Goal: Task Accomplishment & Management: Manage account settings

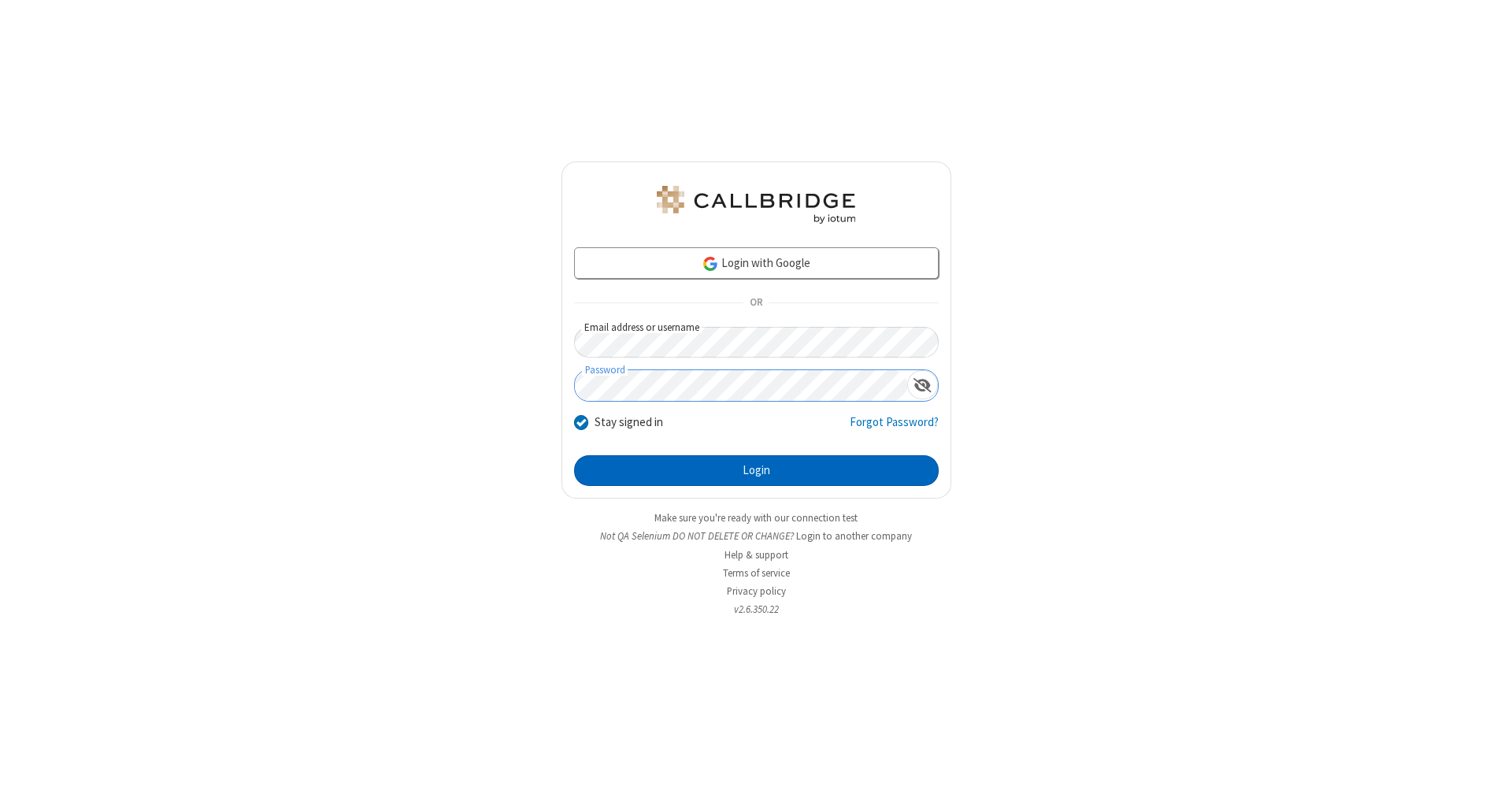
click at [756, 471] on button "Login" at bounding box center [756, 471] width 364 height 31
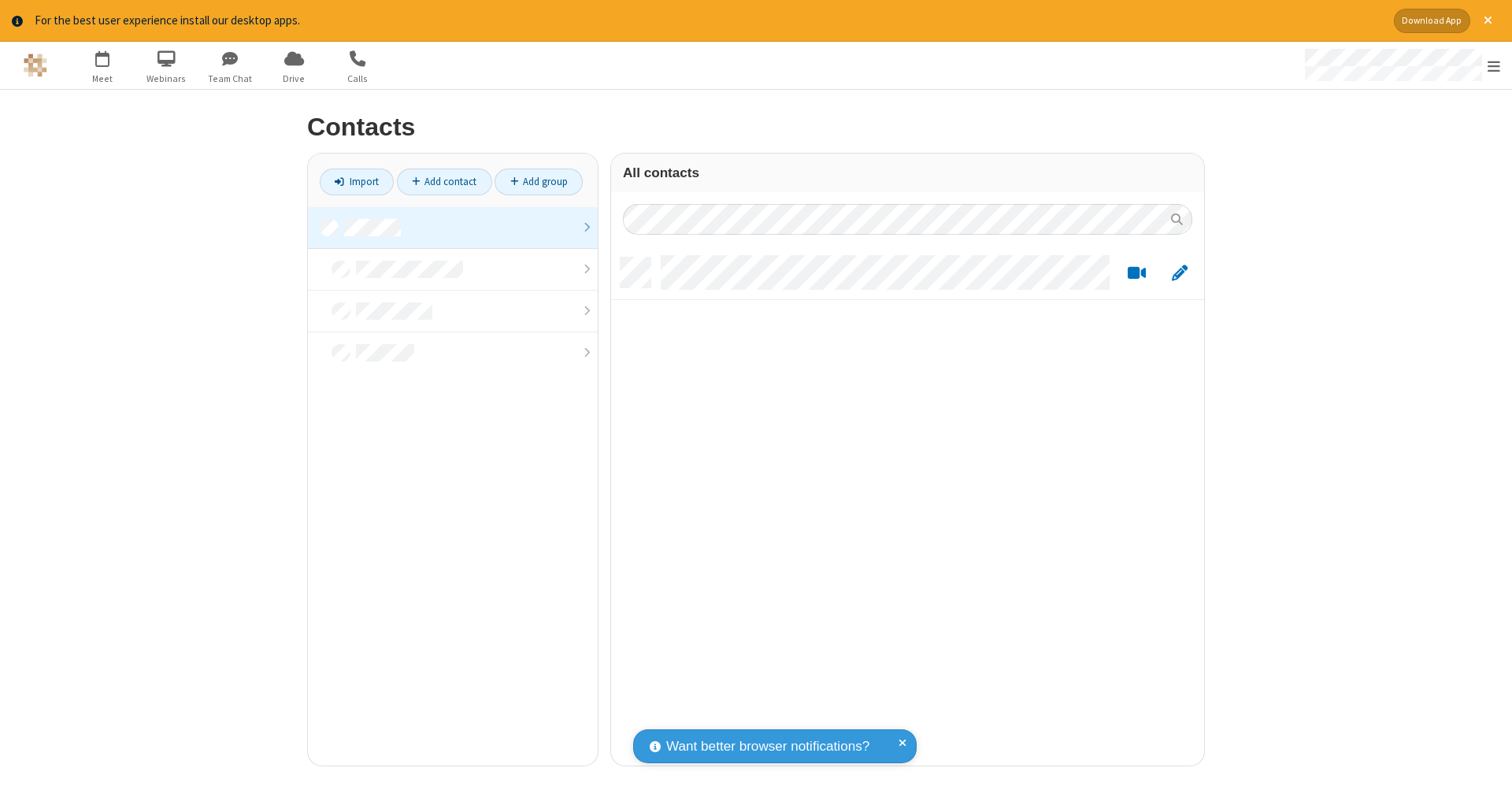
scroll to position [13, 13]
click at [453, 227] on link at bounding box center [453, 227] width 290 height 42
click at [444, 181] on link "Add contact" at bounding box center [444, 181] width 95 height 26
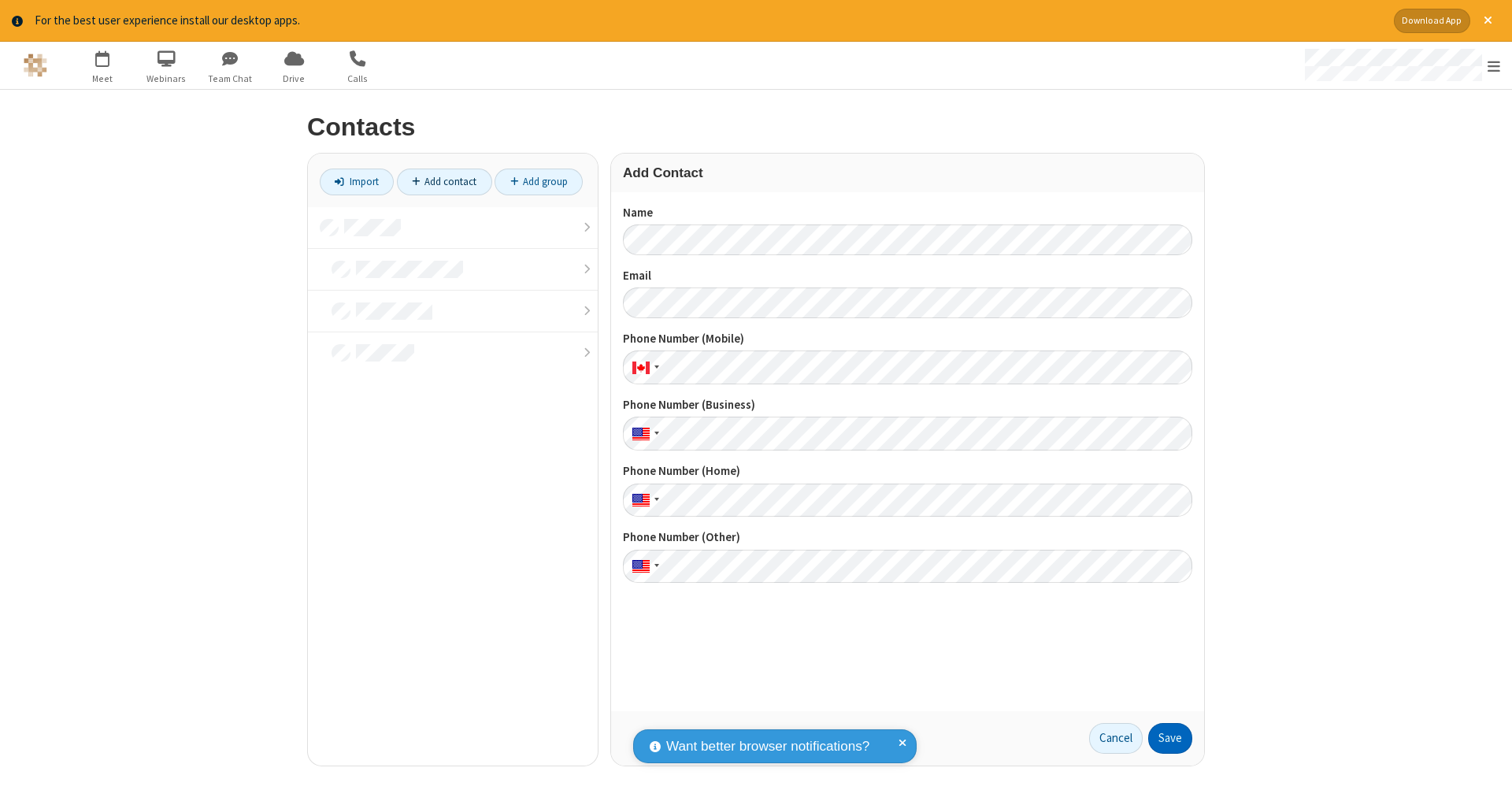
click at [1170, 738] on button "Save" at bounding box center [1170, 738] width 44 height 31
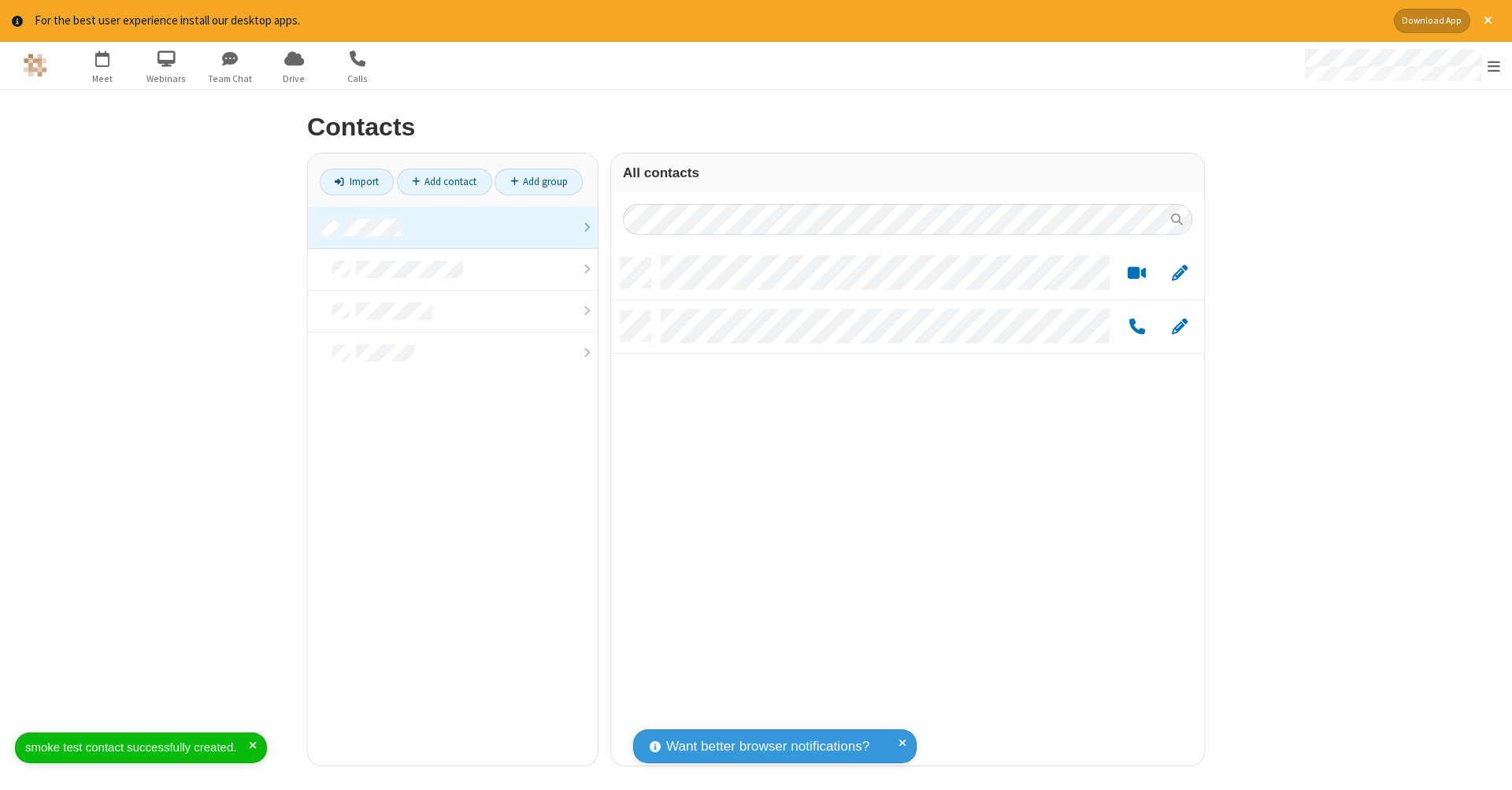
scroll to position [508, 581]
click at [444, 181] on link "Add contact" at bounding box center [444, 181] width 95 height 26
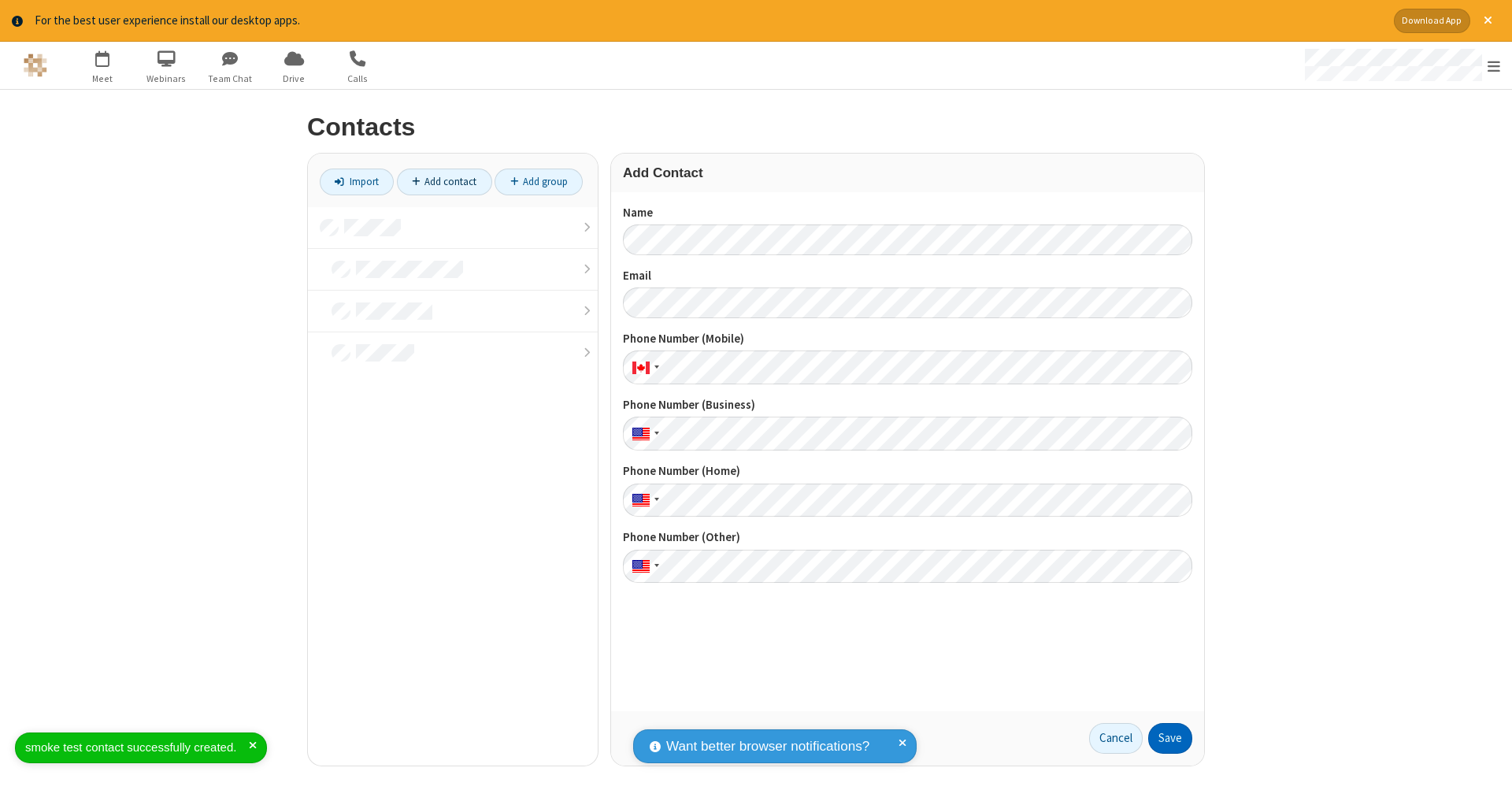
click at [1170, 738] on button "Save" at bounding box center [1170, 738] width 44 height 31
